Goal: Information Seeking & Learning: Check status

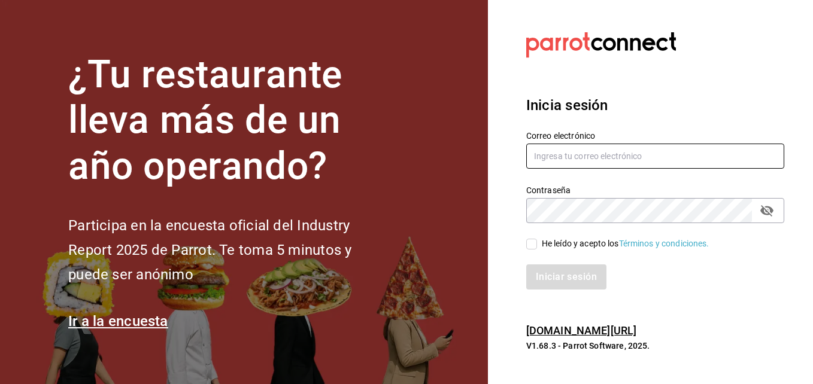
type input "[EMAIL_ADDRESS][DOMAIN_NAME]"
click at [532, 245] on input "He leído y acepto los Términos y condiciones." at bounding box center [531, 244] width 11 height 11
checkbox input "true"
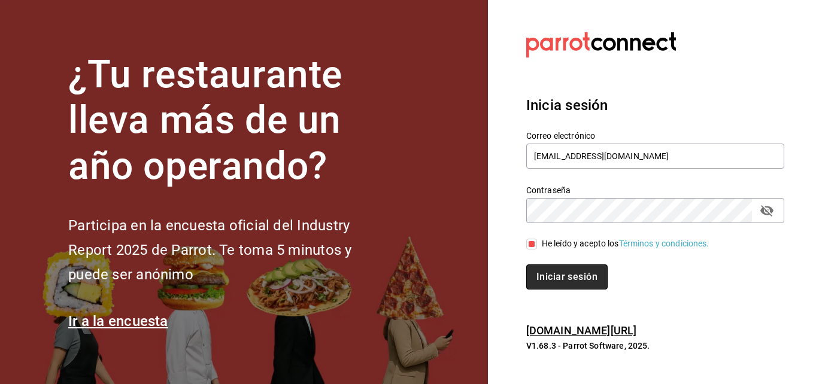
click at [544, 282] on button "Iniciar sesión" at bounding box center [566, 276] width 81 height 25
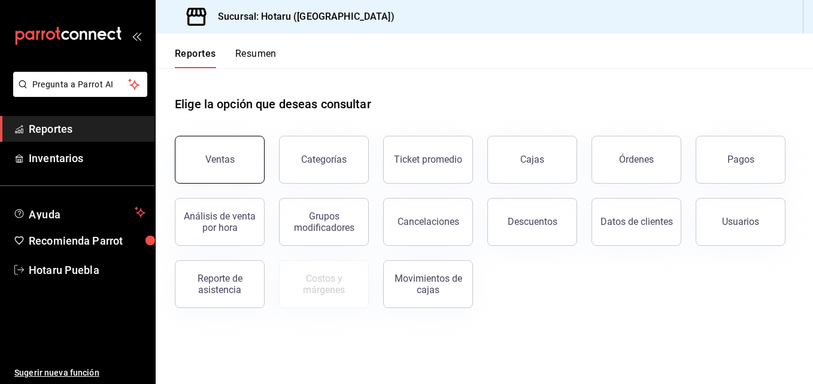
click at [239, 163] on button "Ventas" at bounding box center [220, 160] width 90 height 48
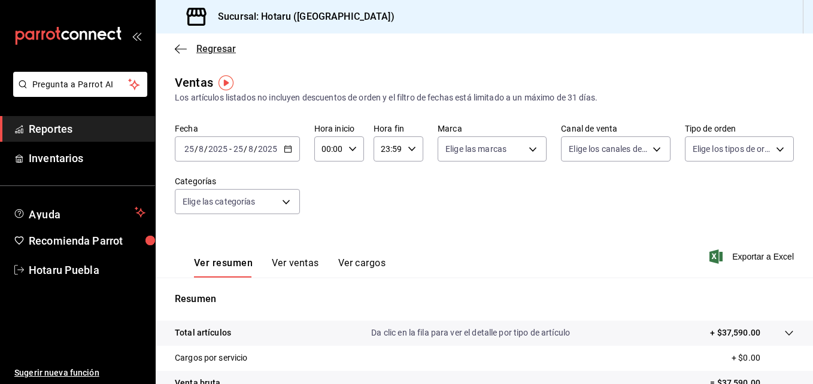
click at [182, 48] on icon "button" at bounding box center [181, 48] width 12 height 1
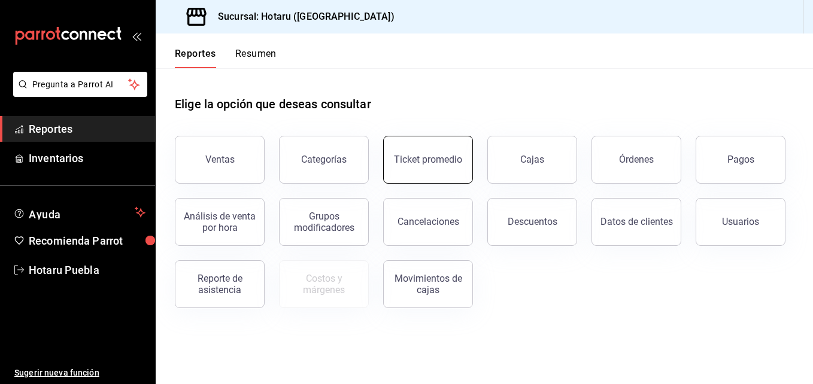
click at [426, 175] on button "Ticket promedio" at bounding box center [428, 160] width 90 height 48
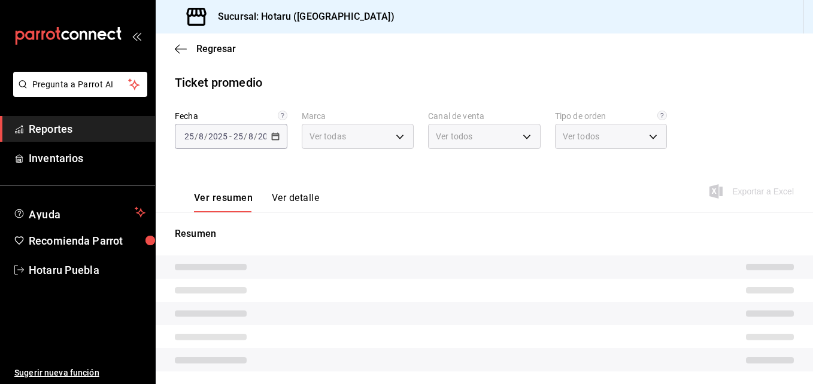
type input "28f2b94b-43d9-4456-ab58-be91b69769b2,f751b40b-1592-4fe9-b0c9-b3cde2f2f566"
type input "PARROT,UBER_EATS,RAPPI,DIDI_FOOD,ONLINE"
type input "fab97e86-f173-400a-9fb3-ec3d756d97d2,cce75506-828c-4b0a-8d3b-bb17af45970c,EXTER…"
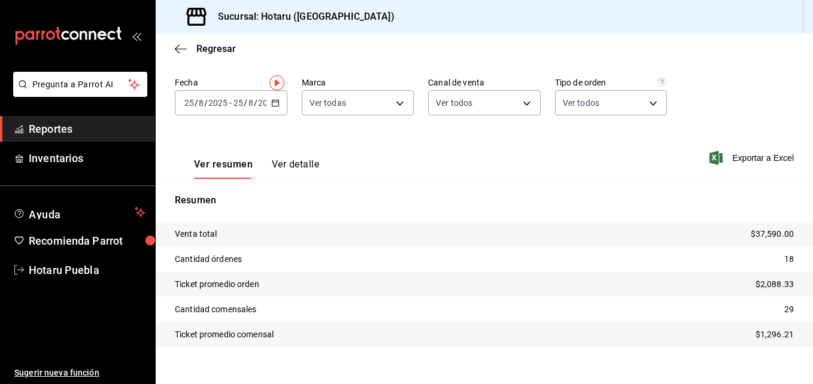
scroll to position [49, 0]
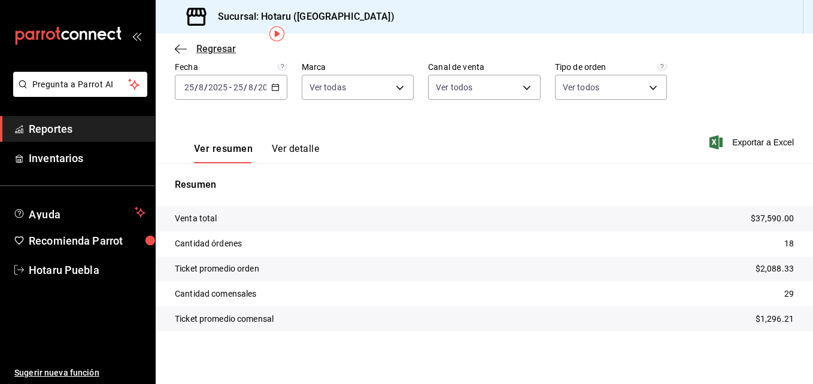
click at [175, 53] on icon "button" at bounding box center [181, 49] width 12 height 11
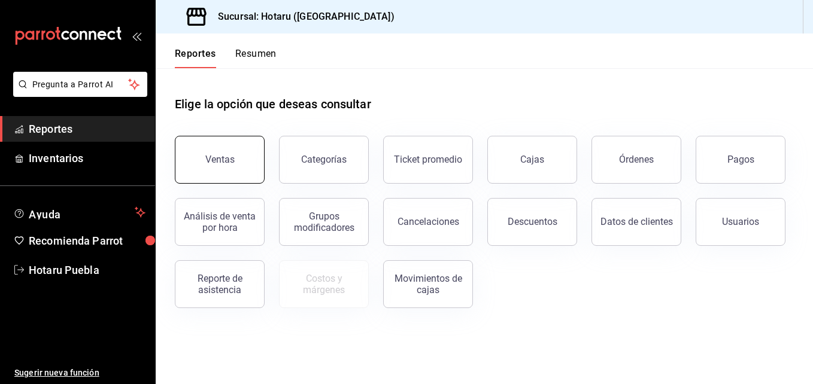
click at [215, 171] on button "Ventas" at bounding box center [220, 160] width 90 height 48
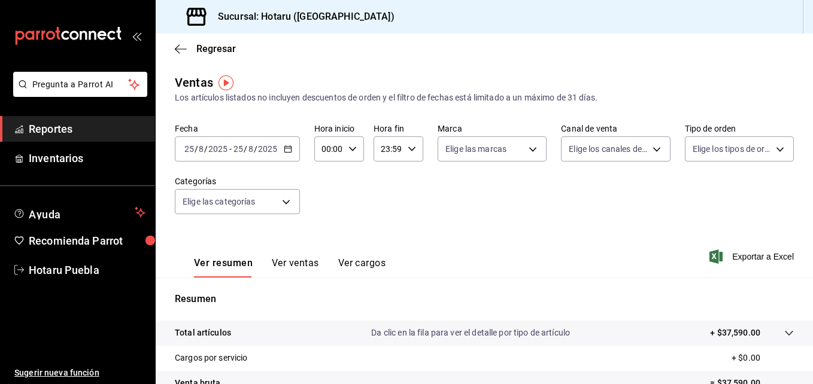
click at [771, 335] on div at bounding box center [777, 333] width 34 height 13
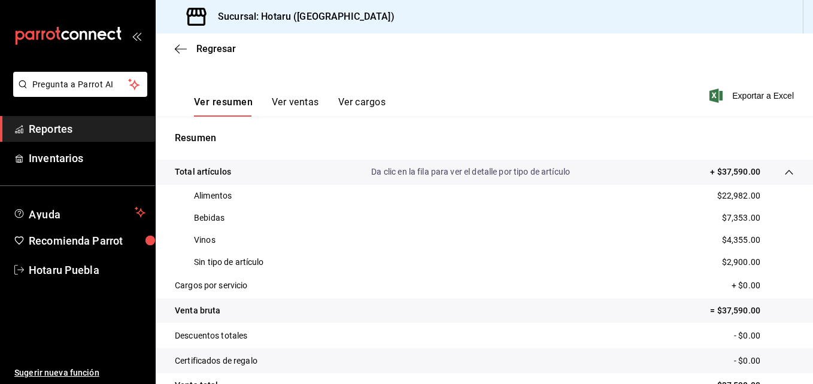
scroll to position [179, 0]
